Goal: Find specific page/section: Find specific page/section

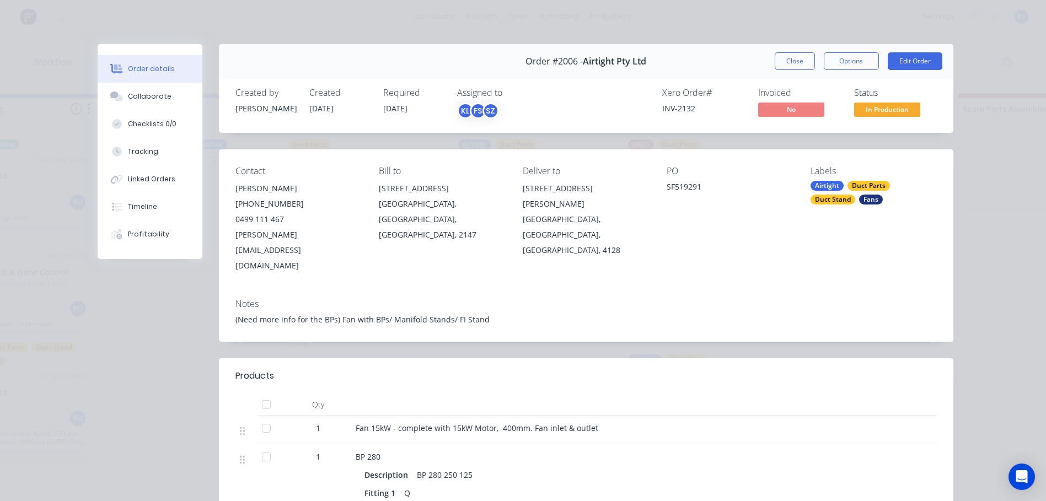
scroll to position [1468, 0]
click at [791, 57] on button "Close" at bounding box center [795, 61] width 40 height 18
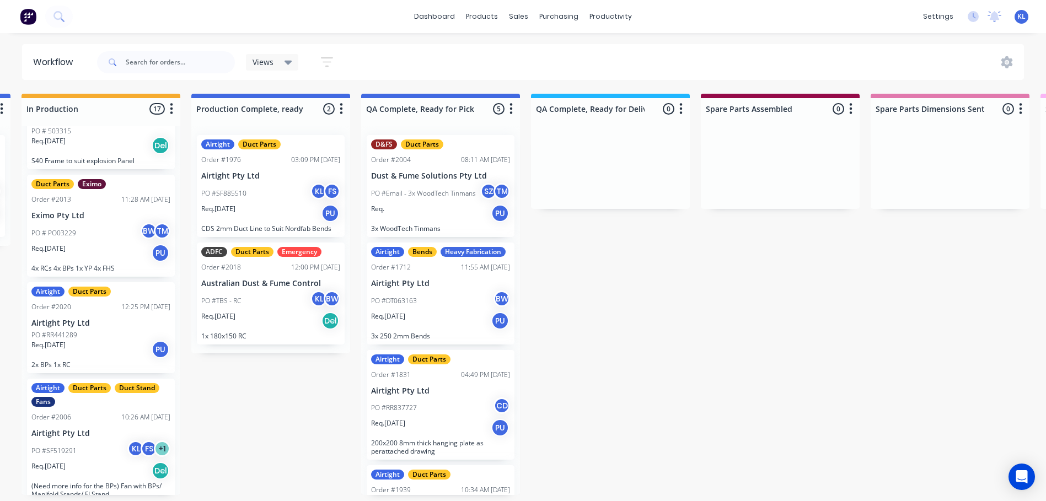
scroll to position [165, 0]
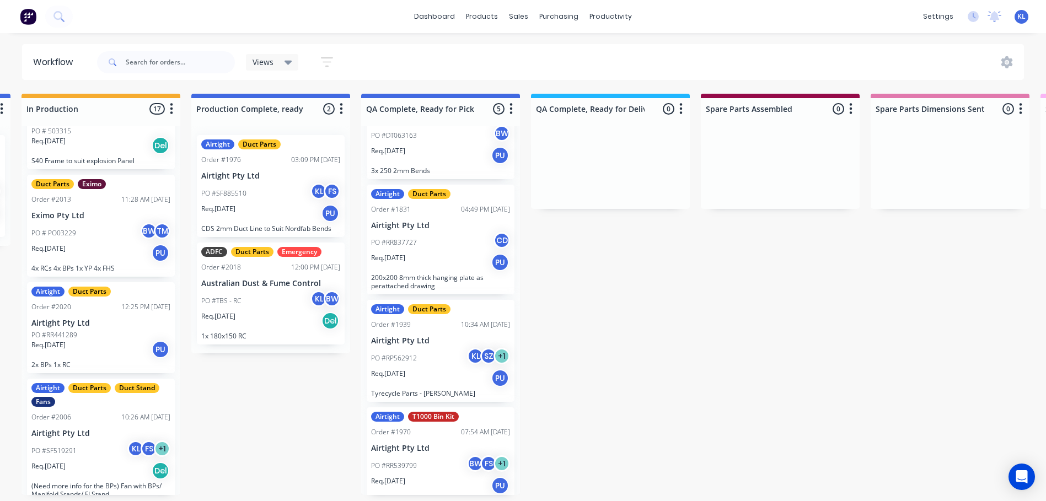
click at [444, 146] on div "PO #DT063163 BW" at bounding box center [440, 135] width 139 height 21
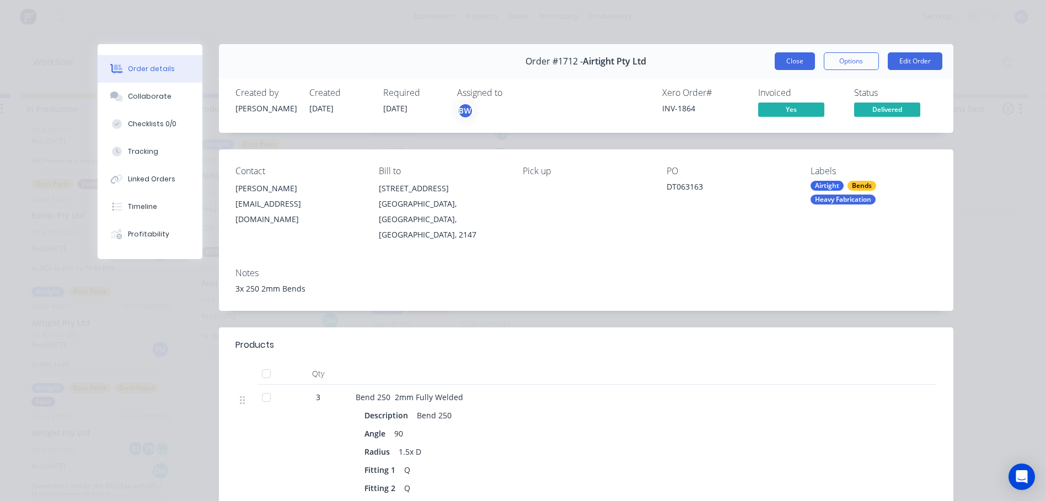
click at [798, 57] on button "Close" at bounding box center [795, 61] width 40 height 18
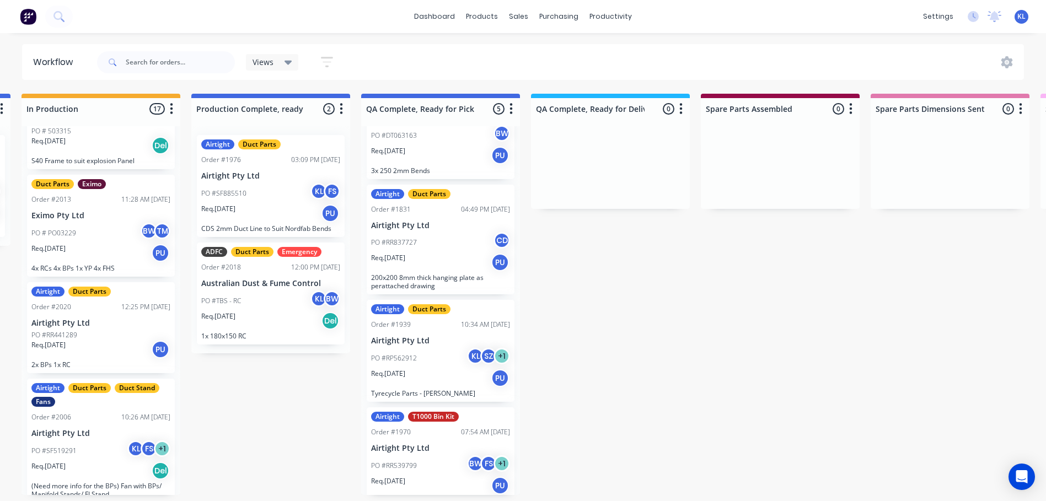
scroll to position [55, 0]
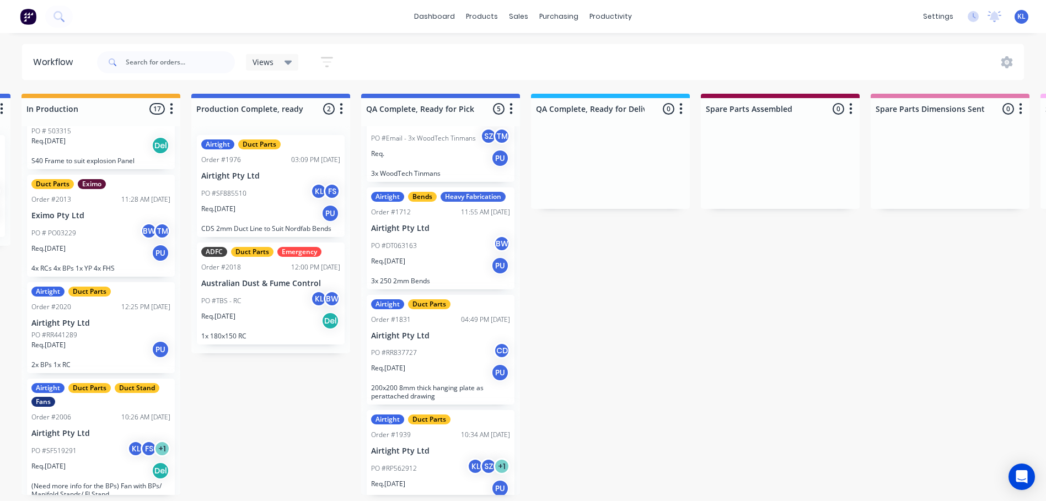
click at [439, 273] on div "Req. 26/06/25 PU" at bounding box center [440, 265] width 139 height 19
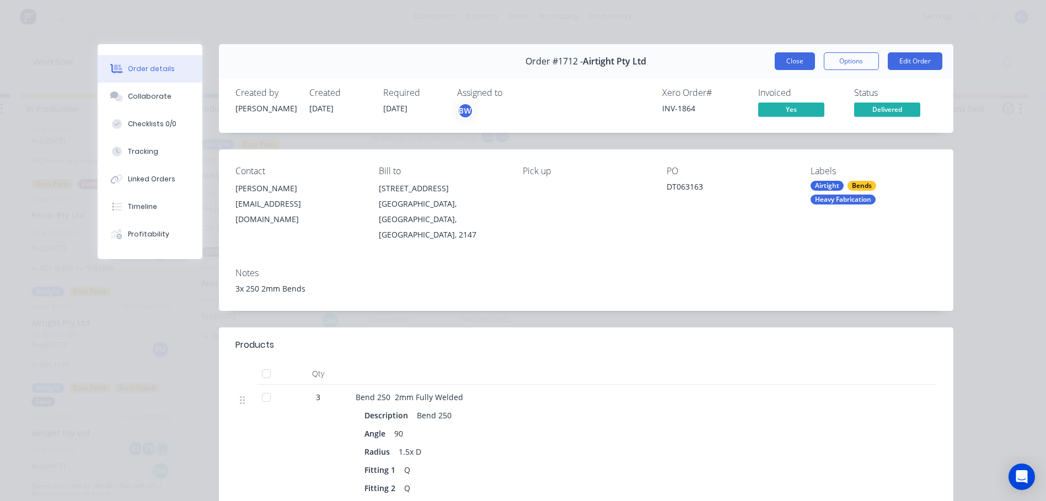
click at [778, 64] on button "Close" at bounding box center [795, 61] width 40 height 18
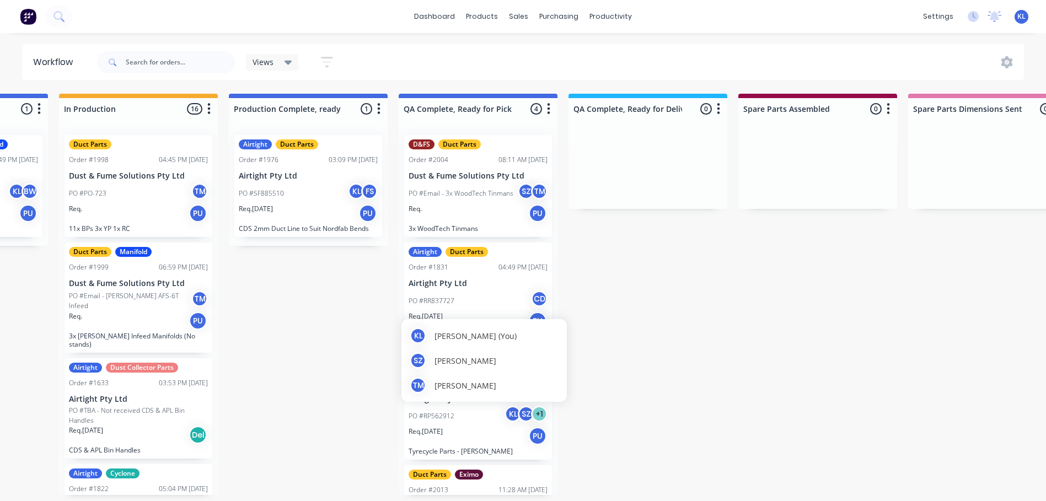
scroll to position [2, 644]
click at [680, 399] on div "Submitted 12 Status colour #273444 hex #273444 Save Cancel Summaries Total orde…" at bounding box center [587, 294] width 2478 height 401
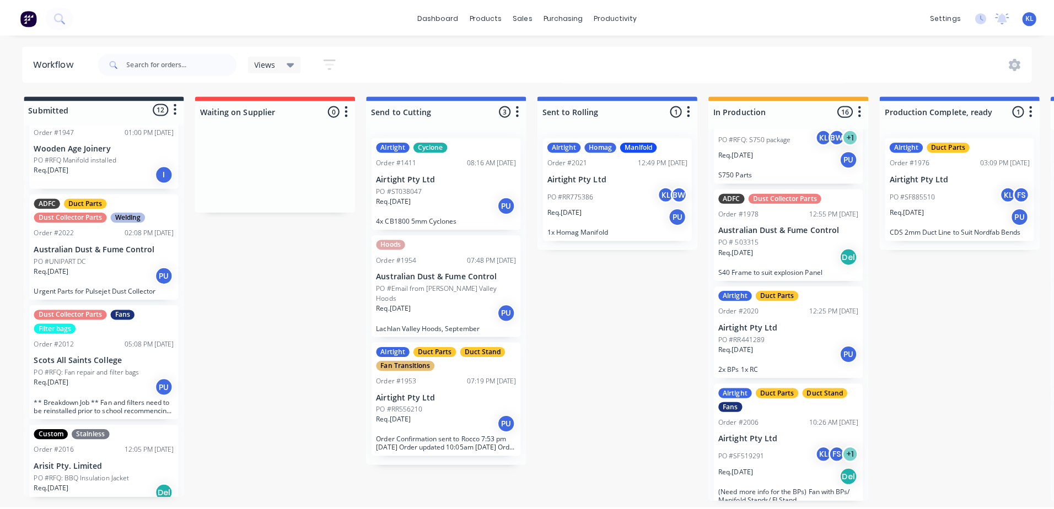
scroll to position [0, 0]
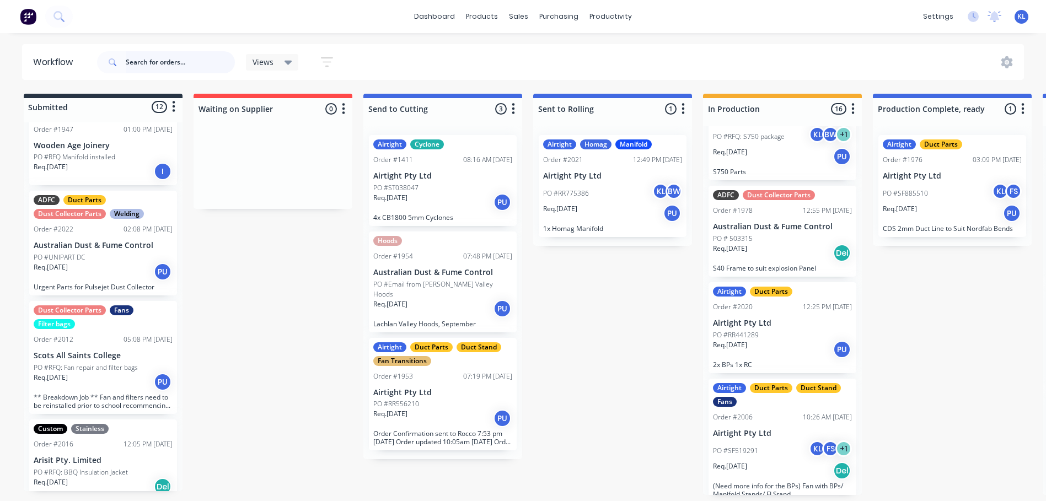
click at [162, 66] on input "text" at bounding box center [180, 62] width 109 height 22
click at [520, 14] on div "sales" at bounding box center [518, 16] width 30 height 17
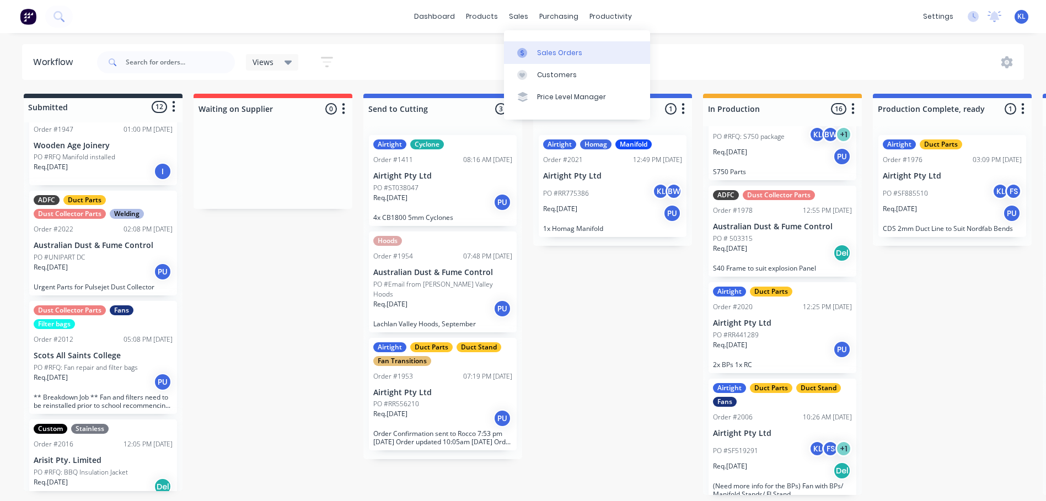
click at [546, 52] on div "Sales Orders" at bounding box center [559, 53] width 45 height 10
